Goal: Task Accomplishment & Management: Use online tool/utility

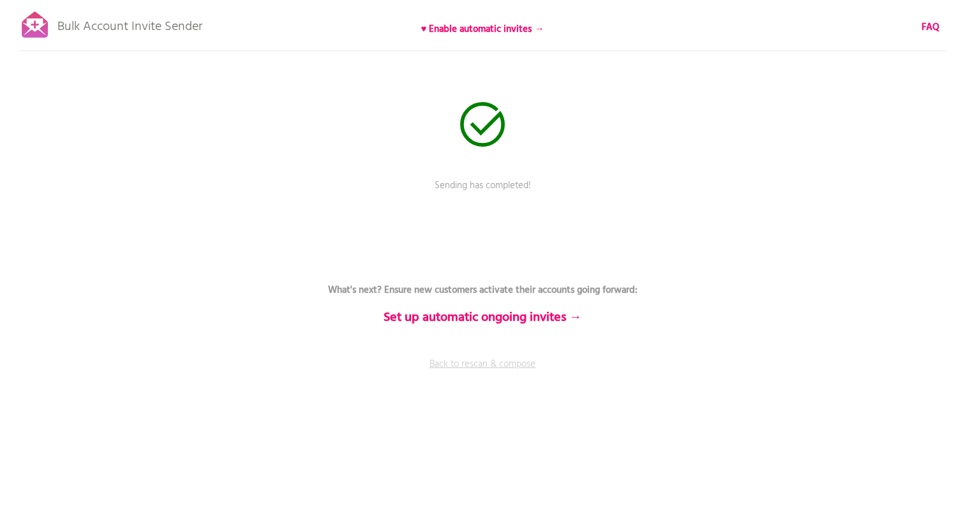
click at [453, 367] on link "Back to rescan & compose" at bounding box center [482, 374] width 383 height 32
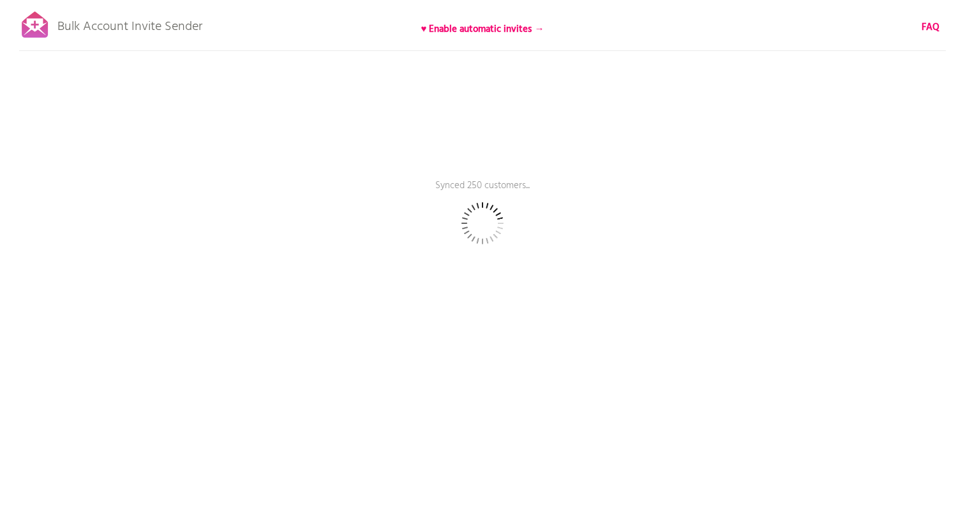
click at [168, 20] on p "Bulk Account Invite Sender" at bounding box center [129, 24] width 145 height 32
click at [525, 263] on span "Skip rescanning" at bounding box center [516, 262] width 63 height 15
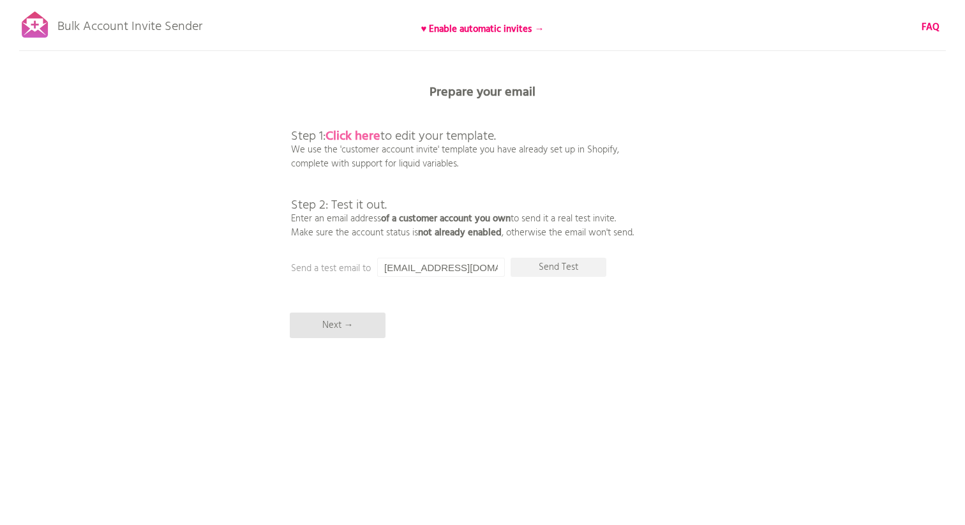
click at [353, 130] on b "Click here" at bounding box center [353, 136] width 55 height 20
drag, startPoint x: 56, startPoint y: 23, endPoint x: 216, endPoint y: 23, distance: 159.6
click at [216, 23] on div "Bulk Account Invite Sender ♥ Enable automatic invites → FAQ Skipped syncing cus…" at bounding box center [482, 223] width 965 height 447
click at [210, 31] on div "Bulk Account Invite Sender ♥ Enable automatic invites → FAQ Skipped syncing cus…" at bounding box center [482, 223] width 965 height 447
click at [351, 138] on b "Click here" at bounding box center [353, 136] width 55 height 20
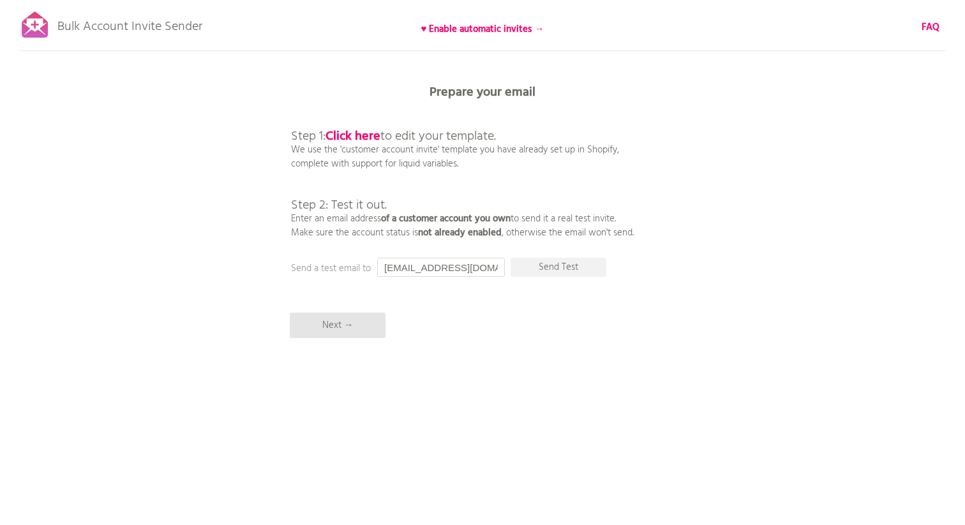
click at [444, 272] on input "[EMAIL_ADDRESS][DOMAIN_NAME]" at bounding box center [441, 267] width 128 height 19
type input "e"
type input "[EMAIL_ADDRESS][DOMAIN_NAME]"
click at [574, 262] on p "Send Test" at bounding box center [559, 267] width 96 height 19
click at [319, 326] on p "Next →" at bounding box center [338, 326] width 96 height 26
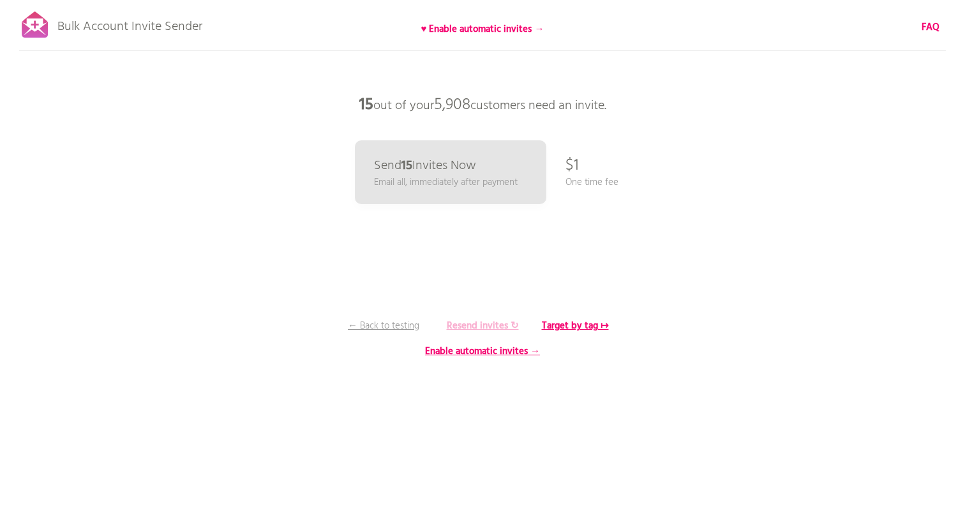
click at [463, 323] on b "Resend invites ↻" at bounding box center [483, 326] width 72 height 15
click at [591, 182] on p "One time fee" at bounding box center [592, 183] width 53 height 14
click at [513, 29] on b "♥ Enable automatic invites →" at bounding box center [482, 29] width 123 height 15
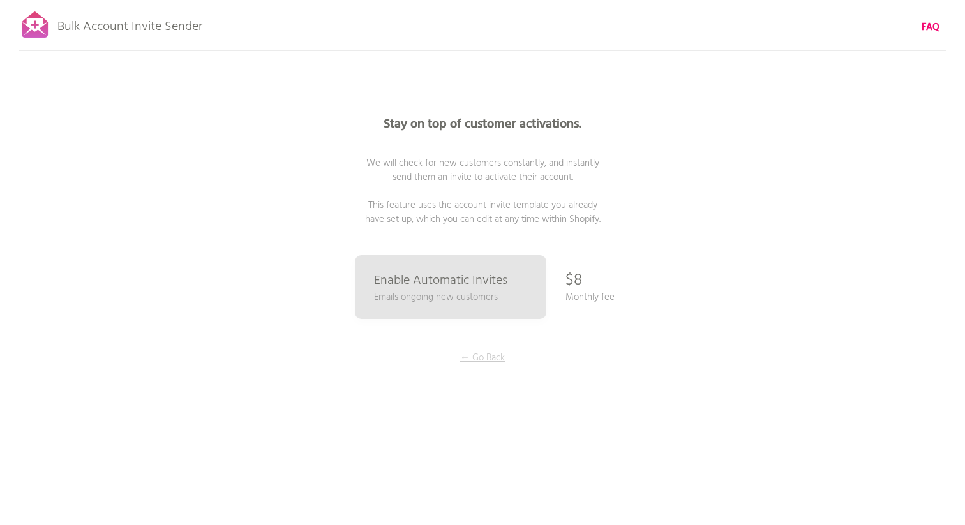
click at [478, 359] on p "← Go Back" at bounding box center [483, 358] width 96 height 14
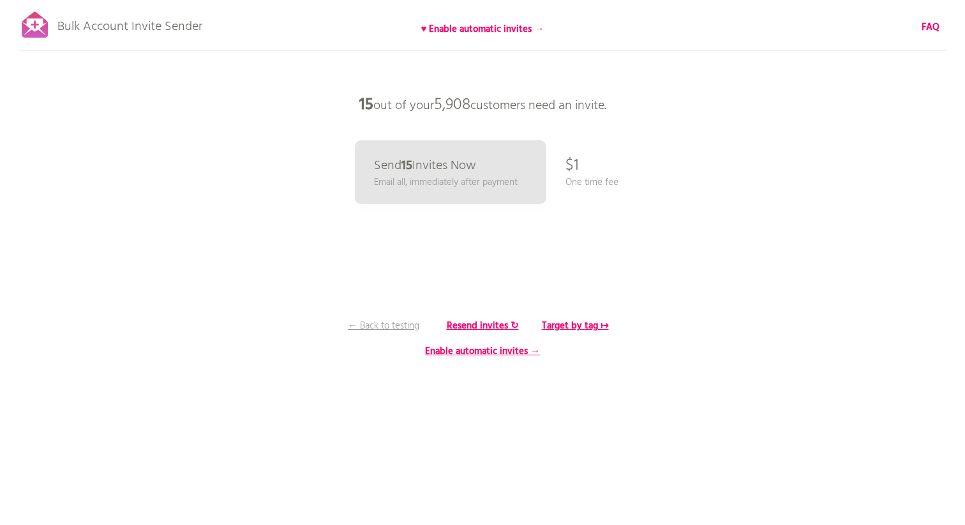
click at [602, 176] on p "One time fee" at bounding box center [592, 183] width 53 height 14
click at [164, 29] on p "Bulk Account Invite Sender" at bounding box center [129, 24] width 145 height 32
click at [437, 27] on b "♥ Enable automatic invites →" at bounding box center [482, 29] width 123 height 15
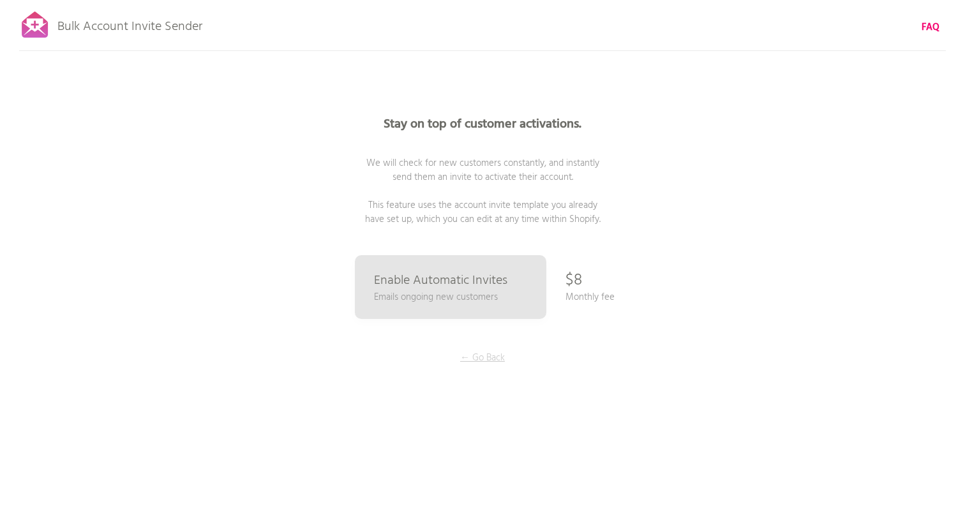
click at [475, 354] on p "← Go Back" at bounding box center [483, 358] width 96 height 14
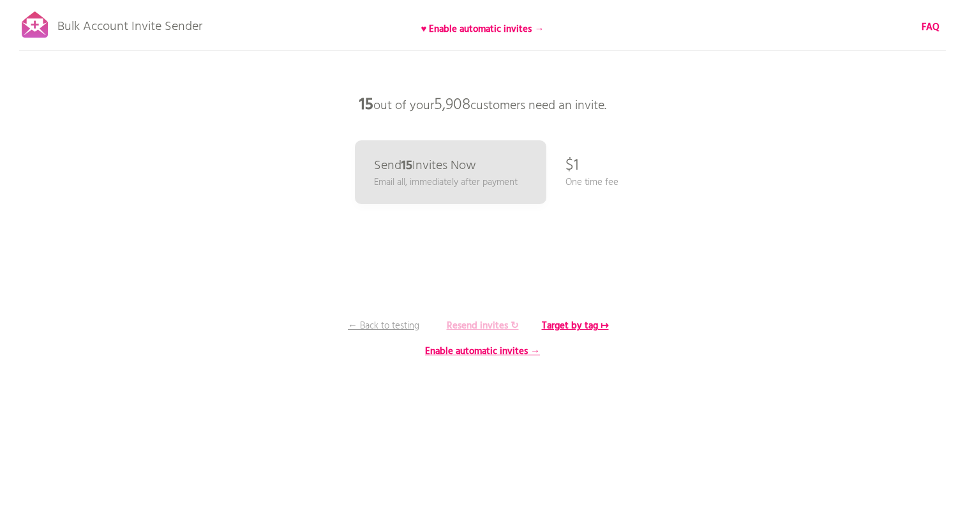
click at [497, 319] on b "Resend invites ↻" at bounding box center [483, 326] width 72 height 15
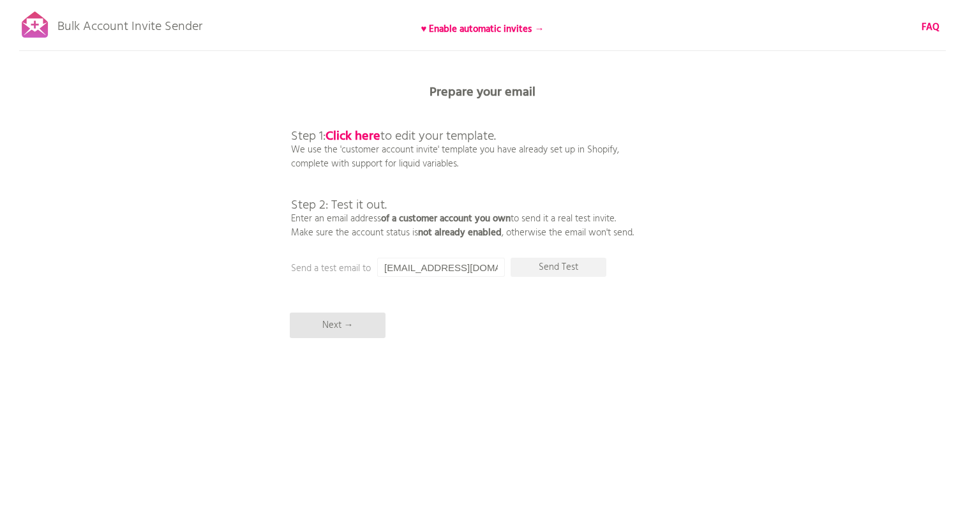
click at [165, 16] on p "Bulk Account Invite Sender" at bounding box center [129, 24] width 145 height 32
click at [466, 94] on b "Prepare your email" at bounding box center [483, 92] width 106 height 20
click at [352, 327] on p "Next →" at bounding box center [338, 326] width 96 height 26
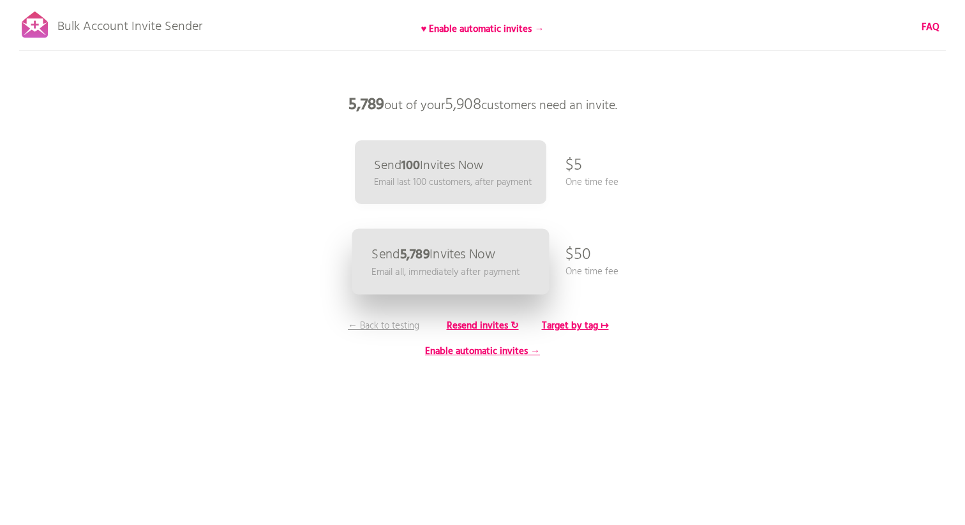
click at [518, 250] on link "Send 5,789 Invites Now Email all, immediately after payment" at bounding box center [450, 262] width 197 height 66
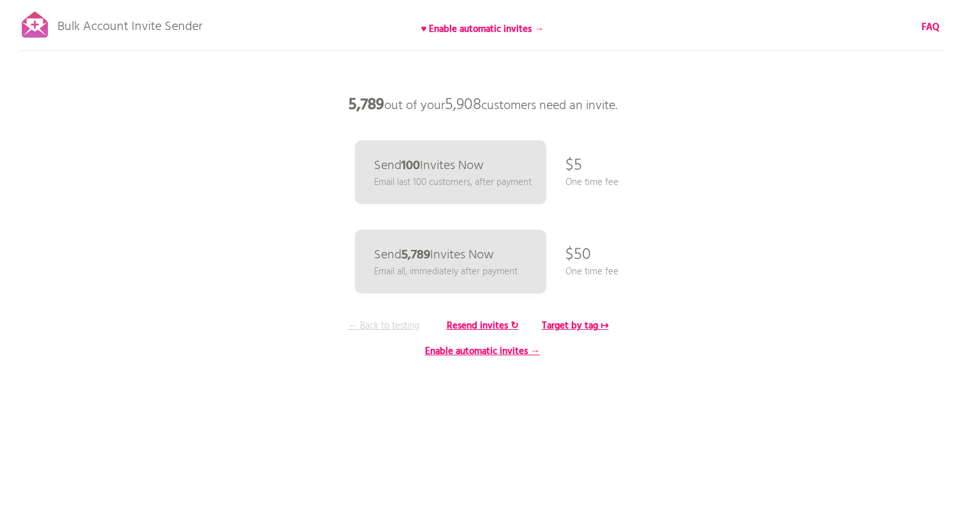
click at [406, 329] on p "← Back to testing" at bounding box center [384, 326] width 96 height 14
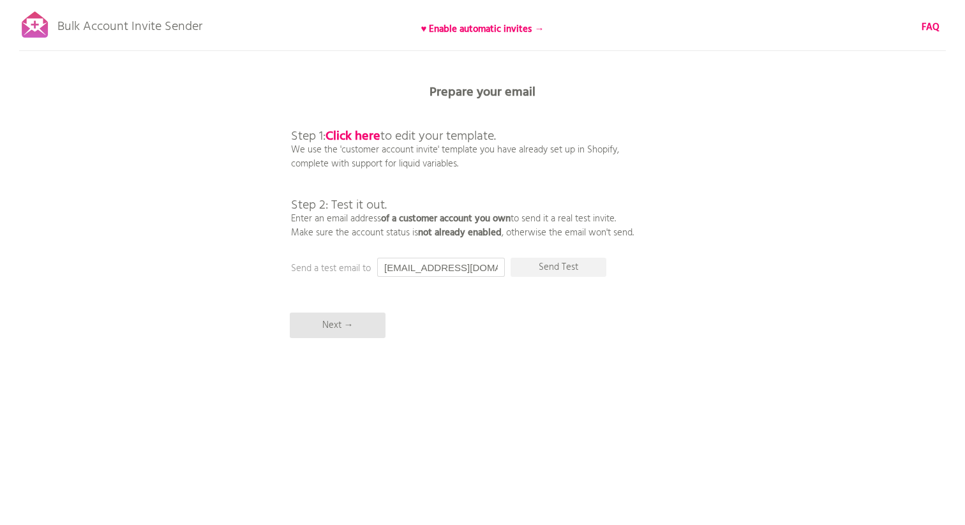
click at [455, 270] on input "[EMAIL_ADDRESS][DOMAIN_NAME]" at bounding box center [441, 267] width 128 height 19
click at [430, 260] on input "[EMAIL_ADDRESS][DOMAIN_NAME]" at bounding box center [441, 267] width 128 height 19
click at [360, 132] on b "Click here" at bounding box center [353, 136] width 55 height 20
click at [344, 321] on p "Next →" at bounding box center [338, 326] width 96 height 26
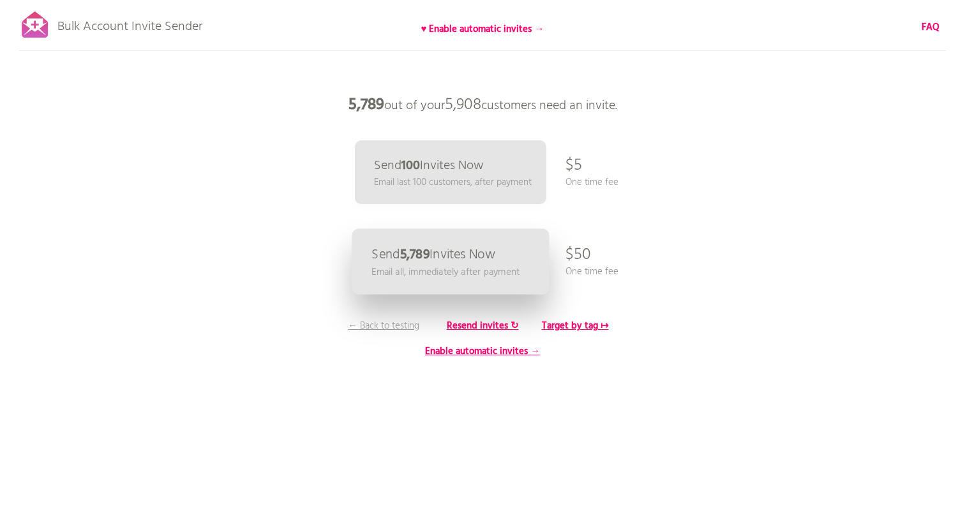
click at [459, 273] on p "Email all, immediately after payment" at bounding box center [446, 272] width 148 height 15
